Goal: Check status: Check status

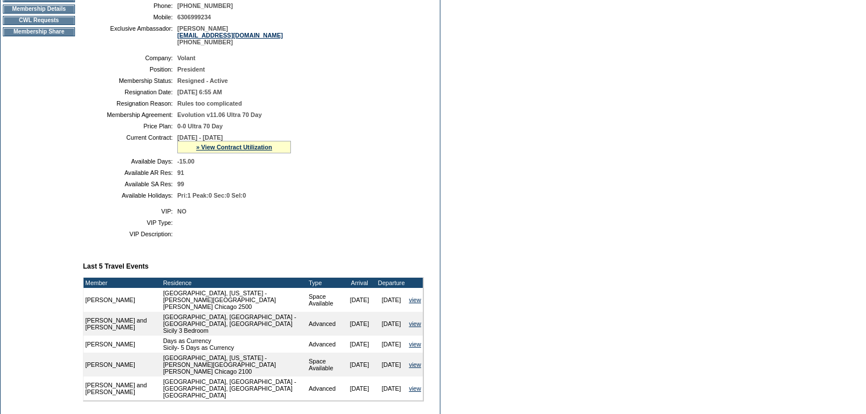
scroll to position [187, 0]
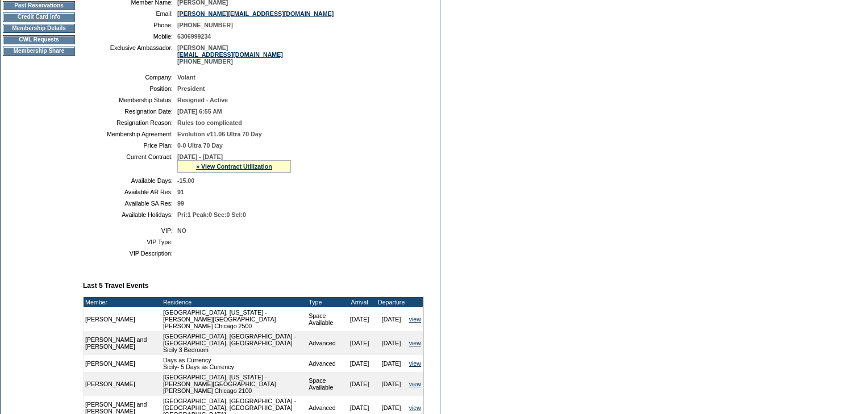
click at [48, 33] on td "Membership Details" at bounding box center [39, 28] width 72 height 9
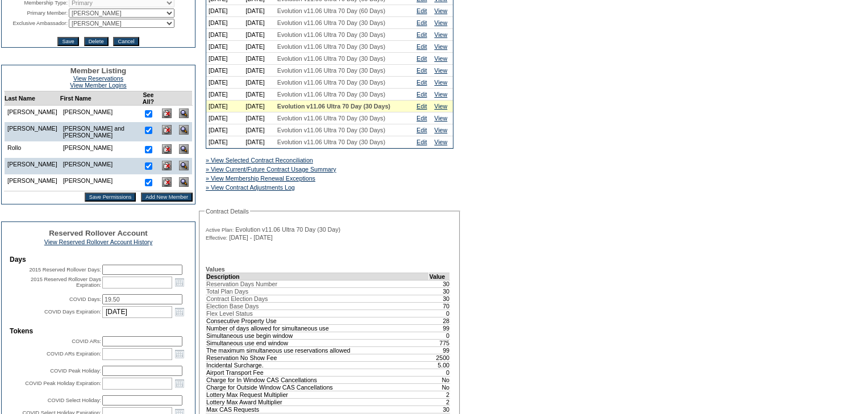
scroll to position [251, 0]
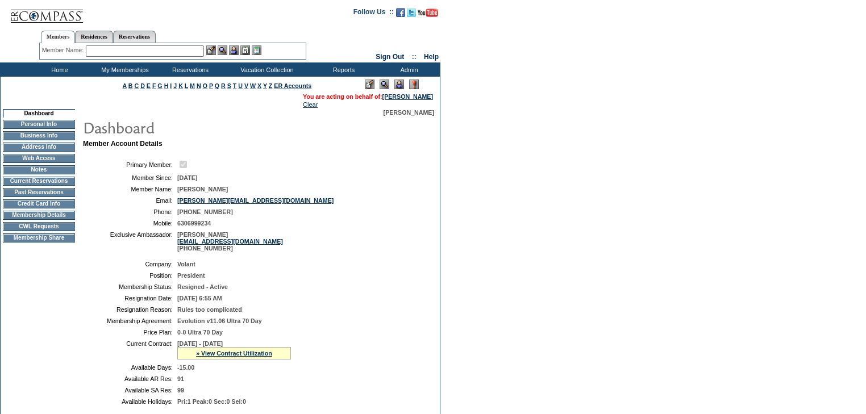
scroll to position [186, 0]
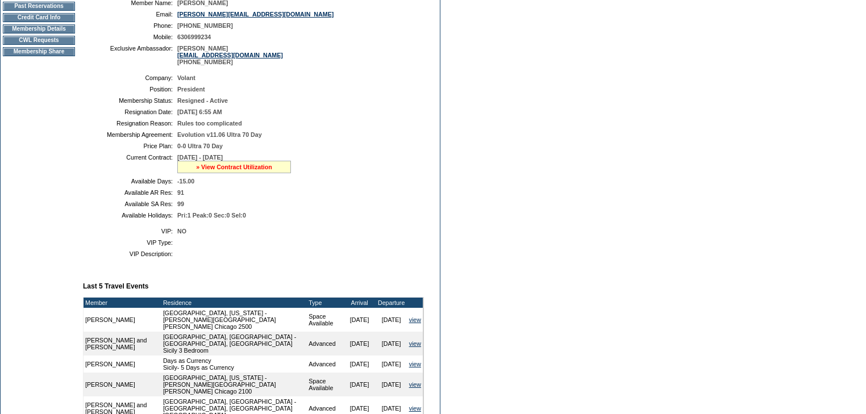
click at [247, 171] on link "» View Contract Utilization" at bounding box center [234, 167] width 76 height 7
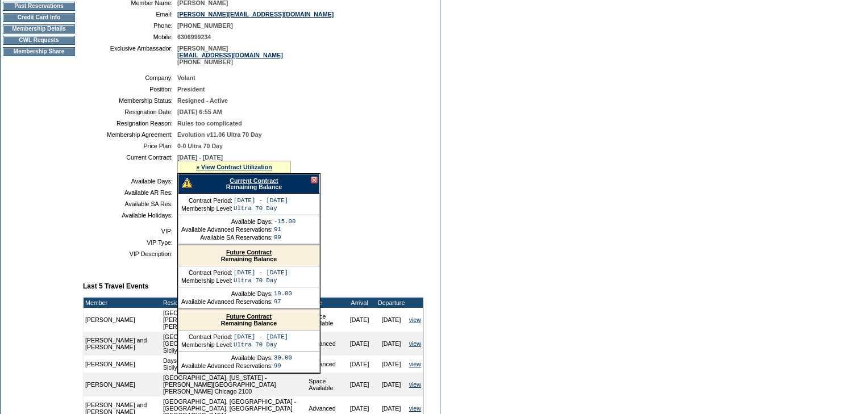
click at [250, 184] on link "Current Contract" at bounding box center [254, 180] width 48 height 7
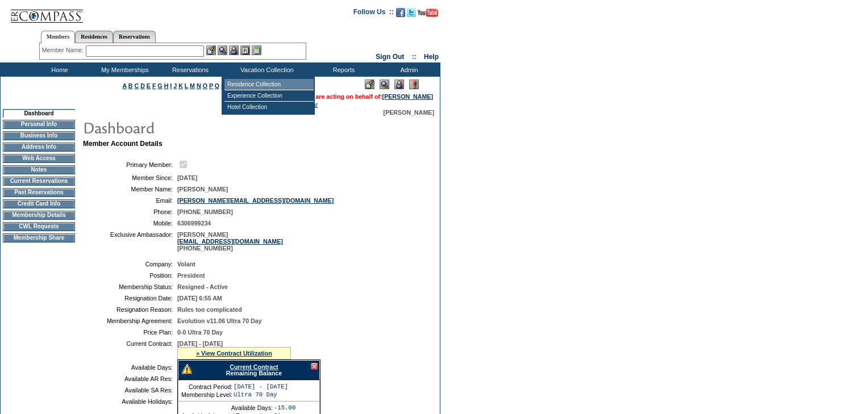
click at [277, 86] on td "Residence Collection" at bounding box center [269, 84] width 89 height 11
